Goal: Book appointment/travel/reservation

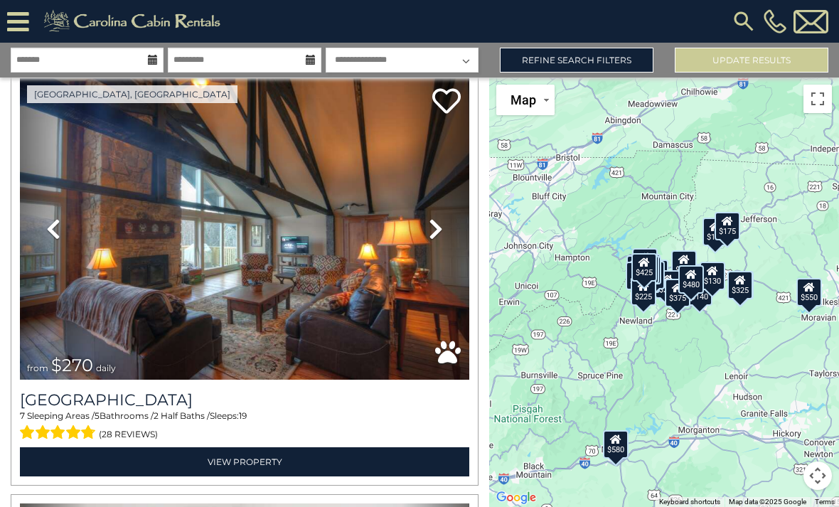
scroll to position [3885, 0]
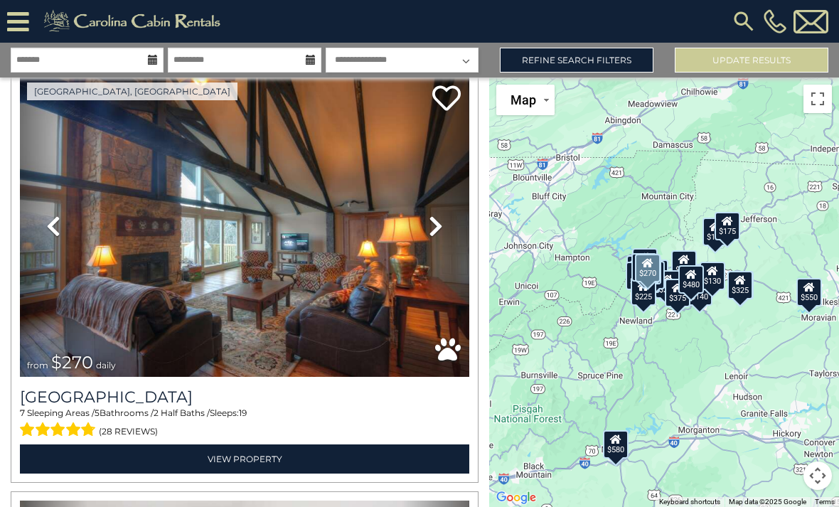
click at [376, 191] on img at bounding box center [245, 226] width 450 height 302
click at [111, 63] on input "text" at bounding box center [87, 60] width 153 height 25
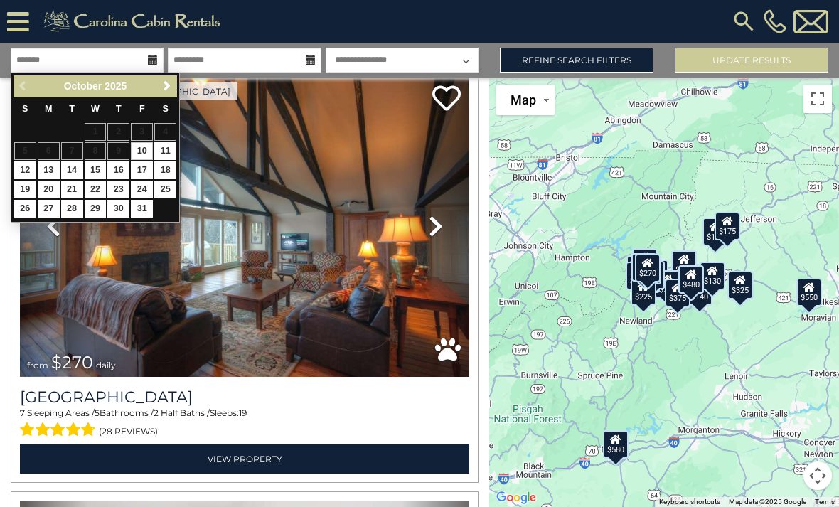
click at [158, 86] on link "Next" at bounding box center [167, 87] width 18 height 18
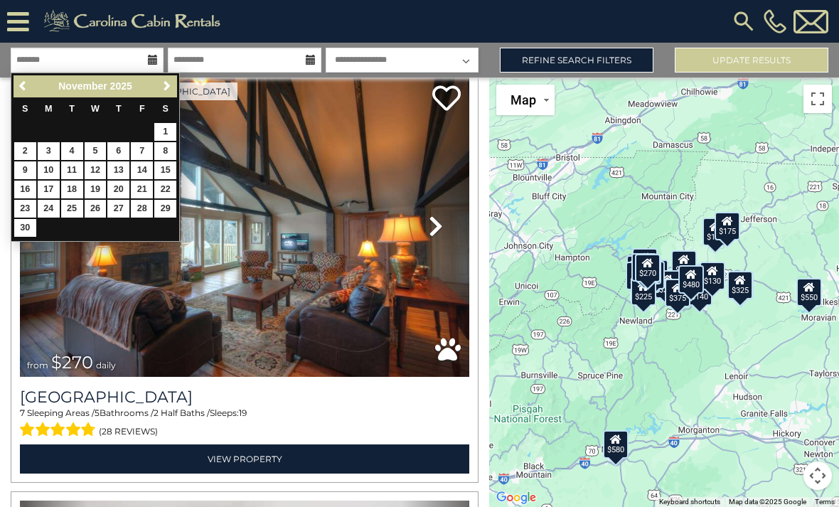
click at [94, 205] on link "26" at bounding box center [96, 209] width 22 height 18
type input "********"
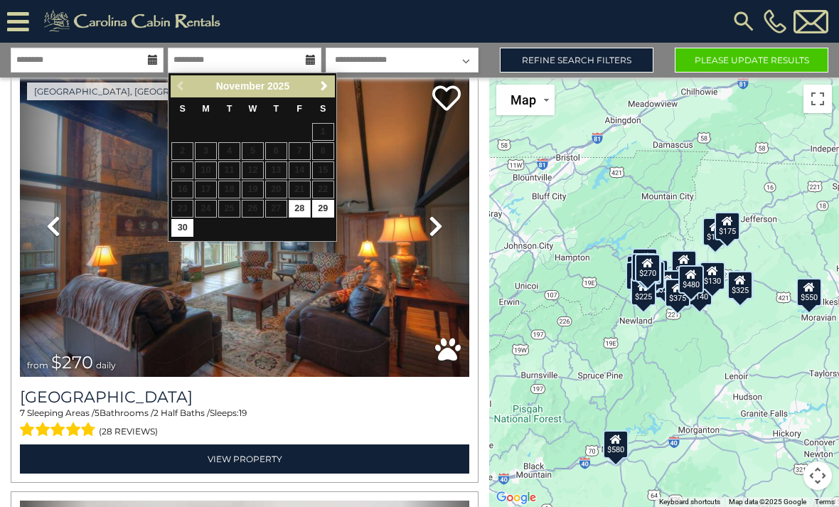
click at [324, 211] on link "29" at bounding box center [323, 209] width 22 height 18
type input "********"
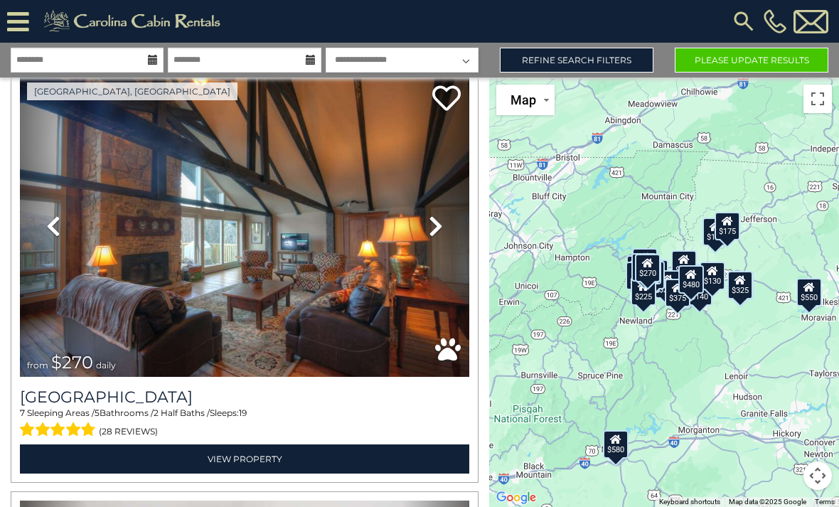
click at [711, 62] on button "Please Update Results" at bounding box center [752, 60] width 154 height 25
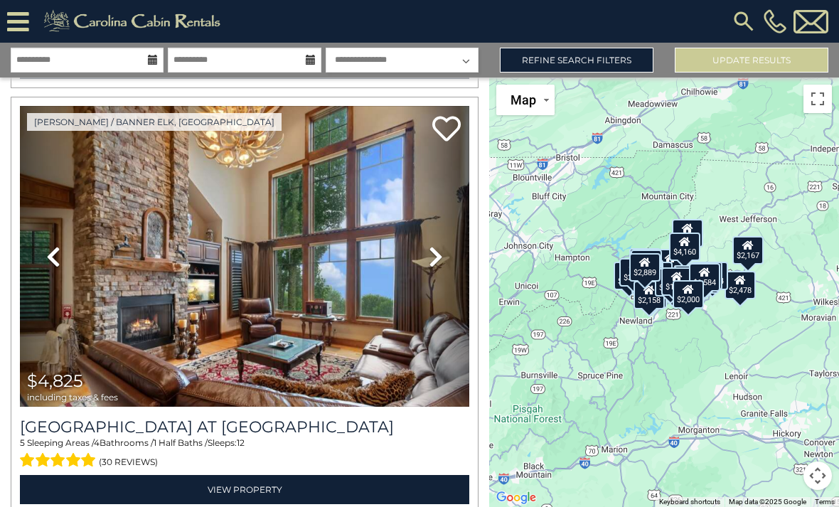
scroll to position [1730, 0]
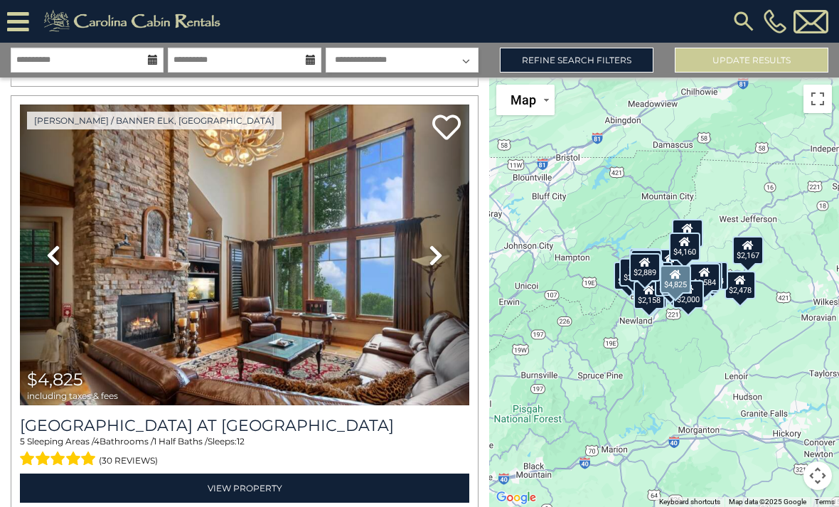
click at [342, 299] on img at bounding box center [245, 256] width 450 height 302
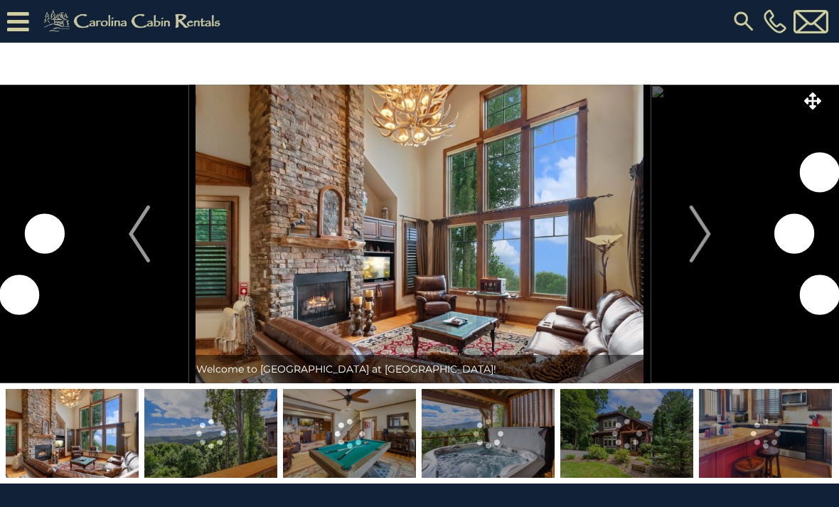
click at [697, 240] on img "Next" at bounding box center [699, 234] width 21 height 57
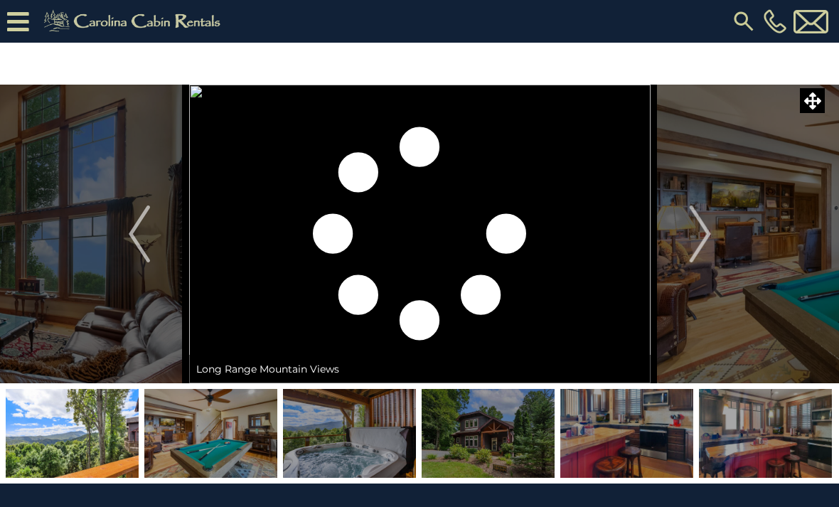
click at [696, 228] on img "Next" at bounding box center [699, 234] width 21 height 57
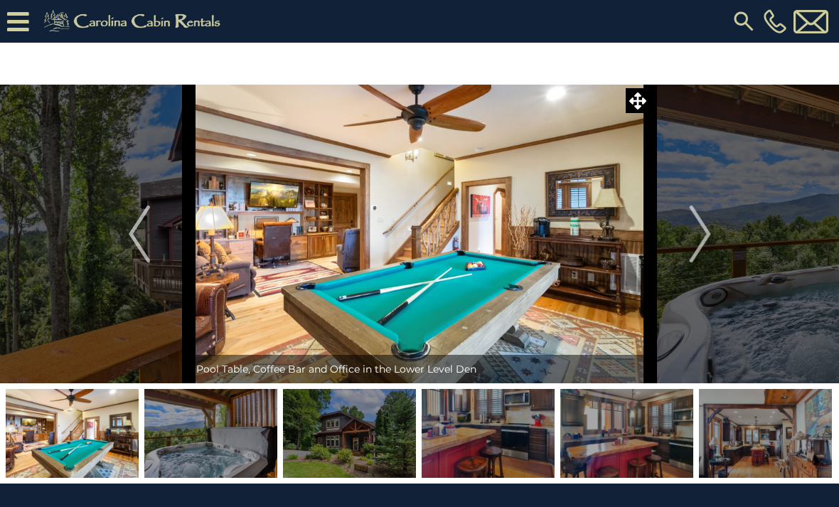
click at [698, 231] on img "Next" at bounding box center [699, 234] width 21 height 57
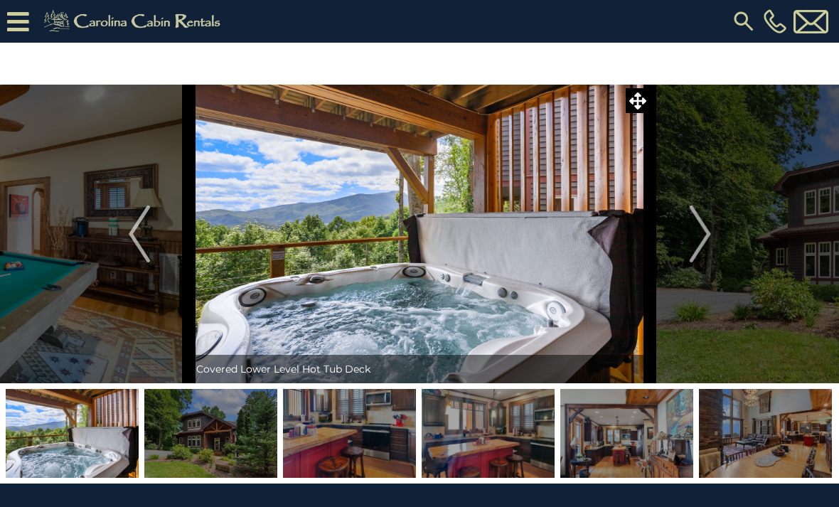
click at [206, 461] on img at bounding box center [210, 433] width 133 height 89
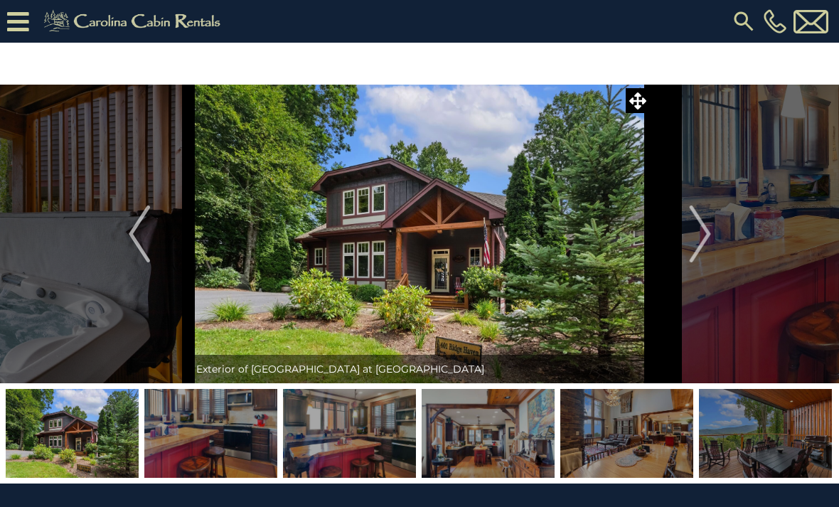
click at [240, 442] on img at bounding box center [210, 433] width 133 height 89
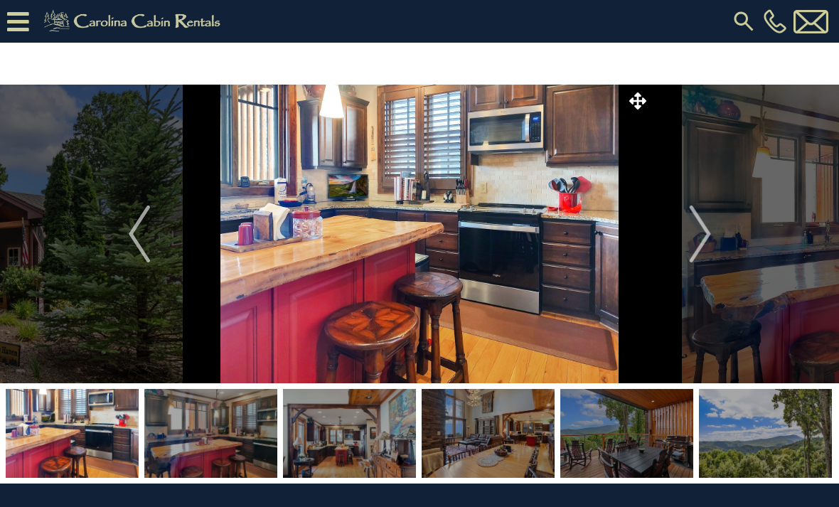
click at [247, 448] on img at bounding box center [210, 433] width 133 height 89
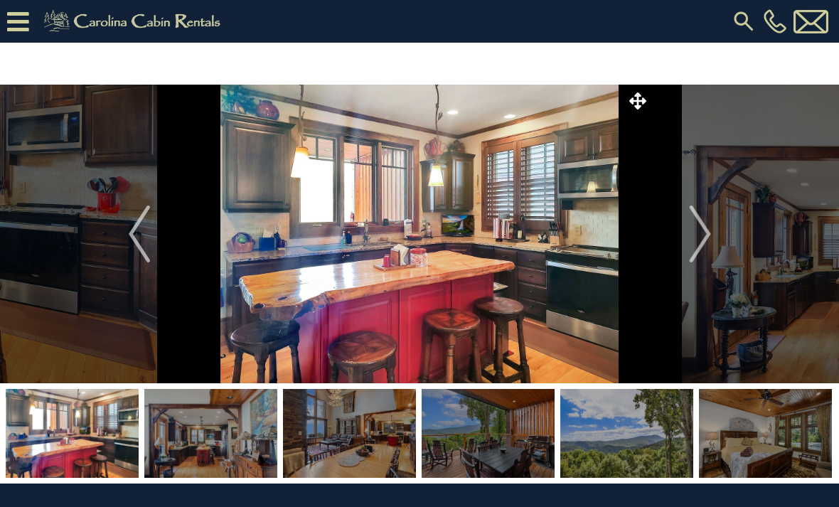
click at [240, 449] on img at bounding box center [210, 433] width 133 height 89
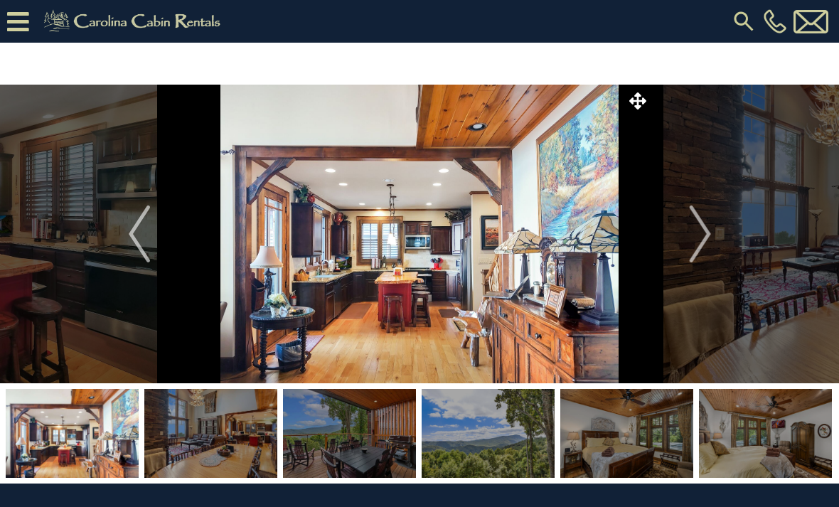
click at [251, 459] on img at bounding box center [210, 433] width 133 height 89
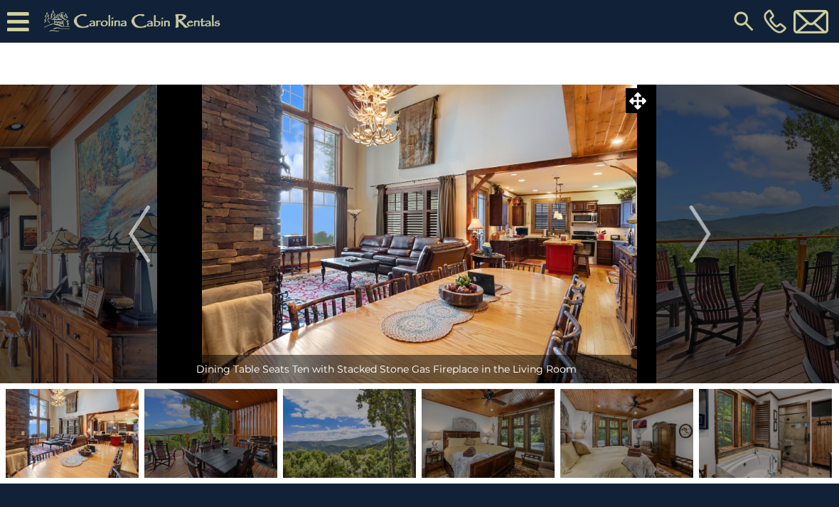
click at [251, 437] on img at bounding box center [210, 433] width 133 height 89
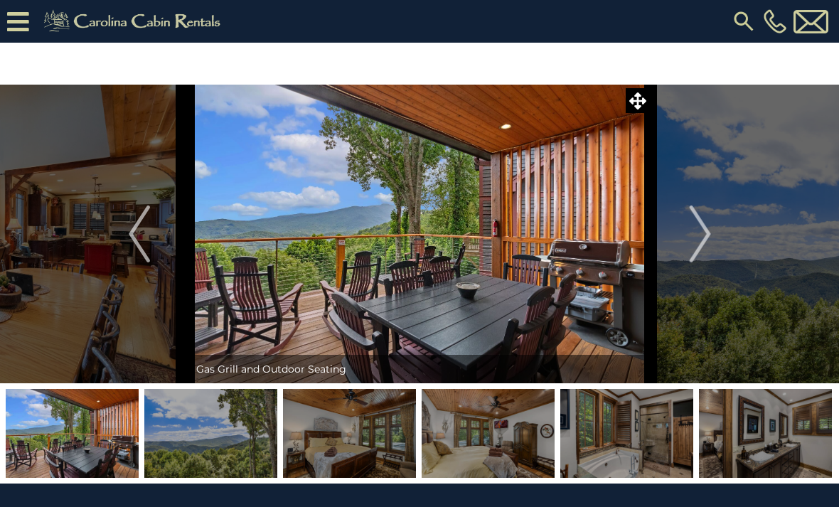
click at [239, 436] on img at bounding box center [210, 433] width 133 height 89
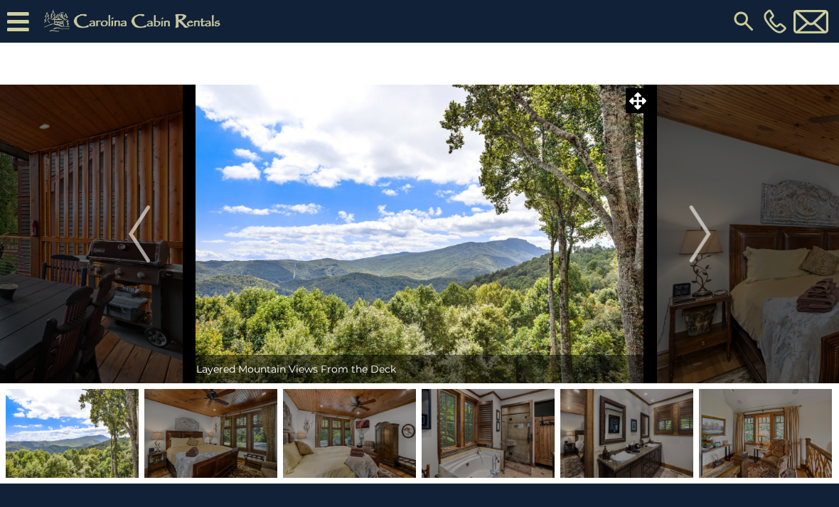
click at [234, 442] on img at bounding box center [210, 433] width 133 height 89
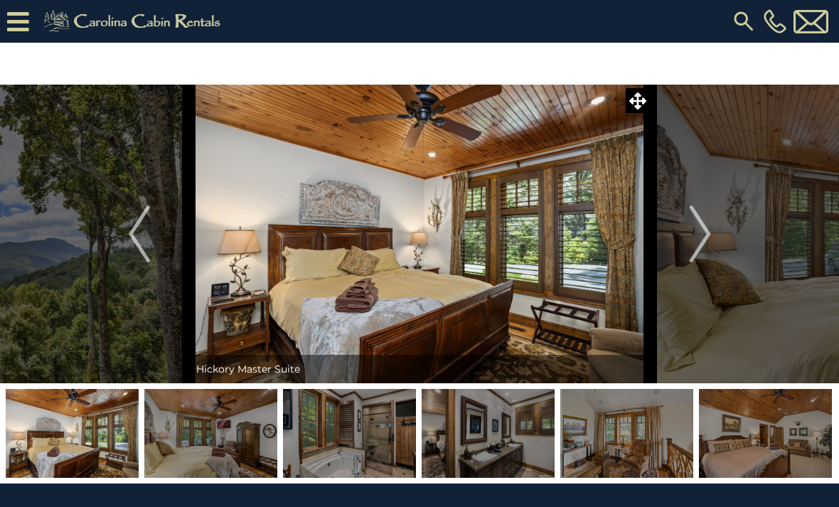
click at [258, 451] on img at bounding box center [210, 433] width 133 height 89
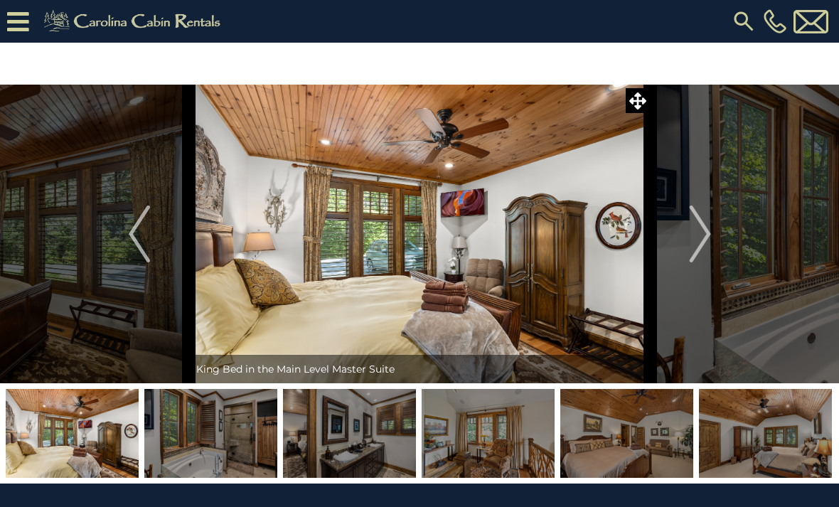
click at [376, 443] on img at bounding box center [349, 433] width 133 height 89
